Goal: Find specific page/section: Find specific page/section

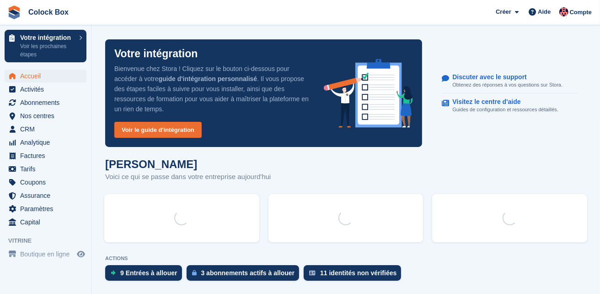
click at [0, 0] on div "Contact" at bounding box center [0, 0] width 0 height 0
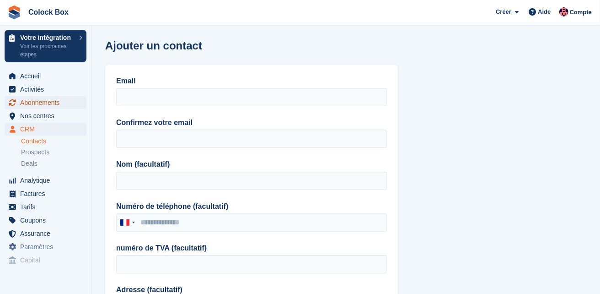
click at [31, 106] on span "Abonnements" at bounding box center [47, 102] width 55 height 13
